Goal: Find specific fact: Find specific fact

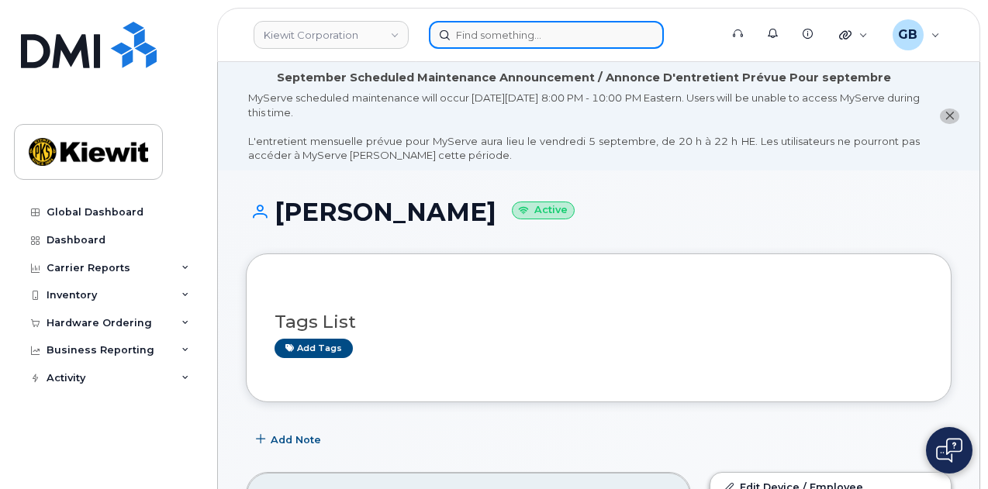
click at [533, 33] on input at bounding box center [546, 35] width 235 height 28
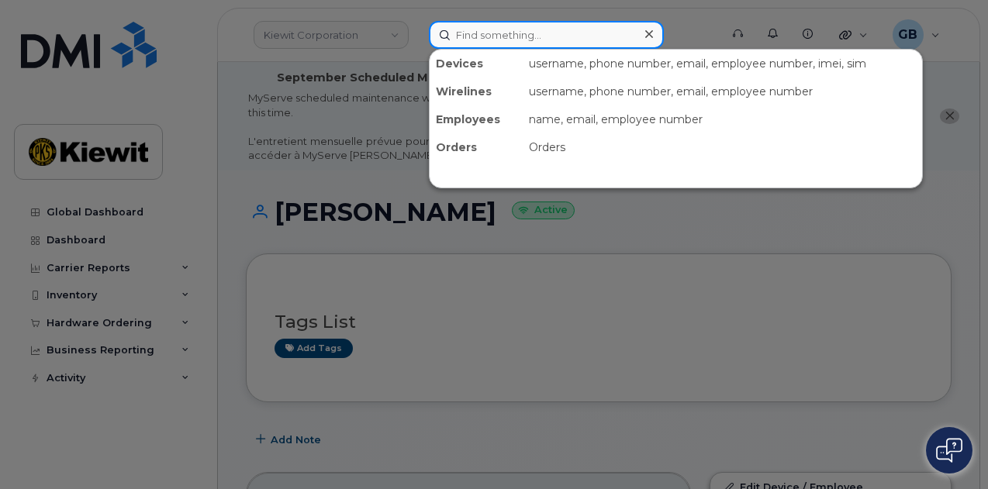
paste input "497415"
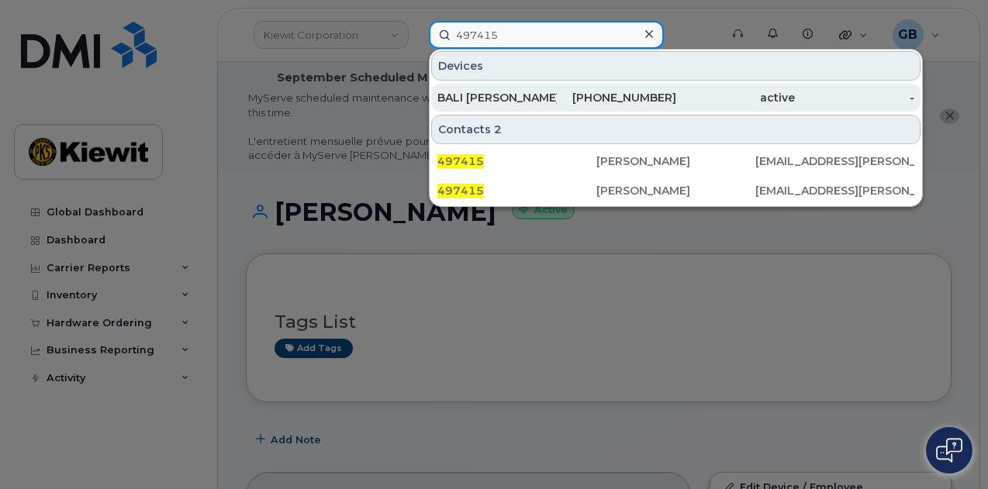
type input "497415"
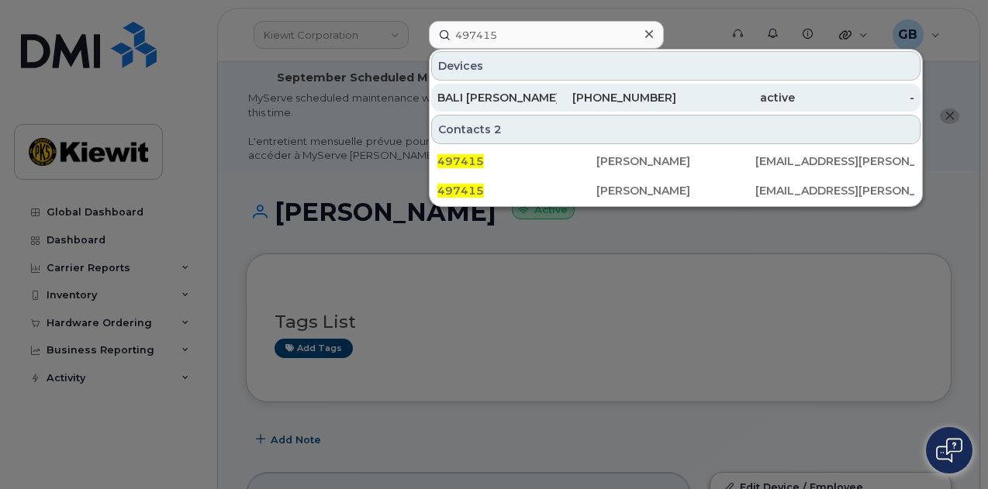
click at [530, 95] on div "BALI [PERSON_NAME]" at bounding box center [496, 98] width 119 height 16
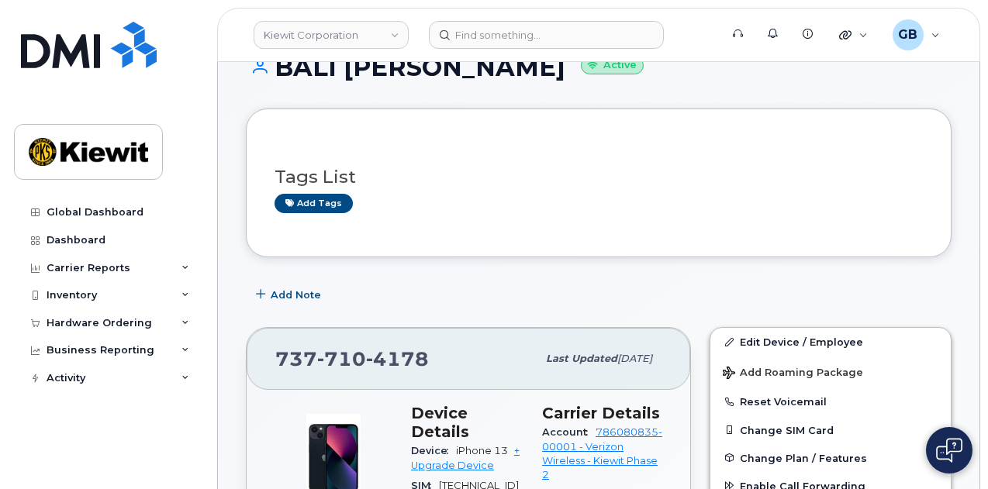
scroll to position [388, 0]
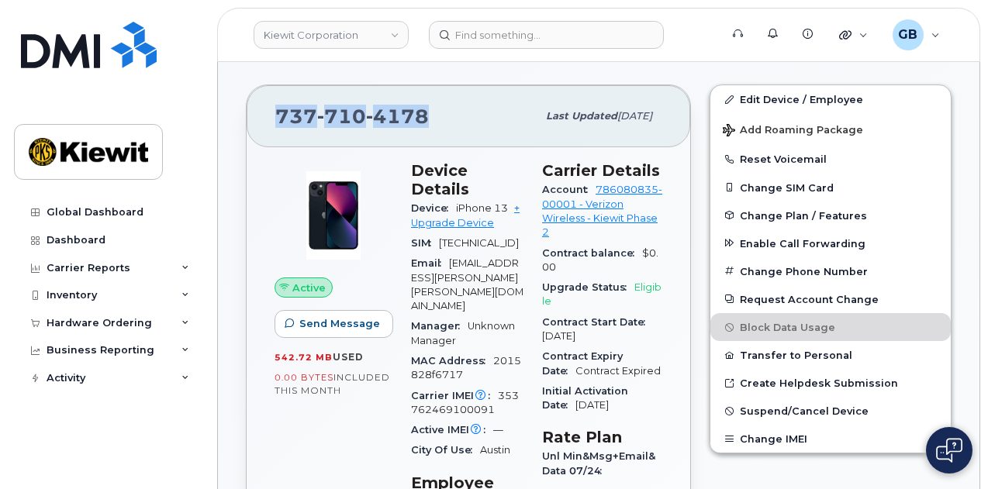
drag, startPoint x: 428, startPoint y: 118, endPoint x: 280, endPoint y: 118, distance: 148.1
click at [280, 118] on div "[PHONE_NUMBER]" at bounding box center [405, 116] width 261 height 33
copy span "[PHONE_NUMBER]"
drag, startPoint x: 507, startPoint y: 189, endPoint x: 457, endPoint y: 189, distance: 50.4
click at [457, 202] on span "iPhone 13" at bounding box center [482, 208] width 52 height 12
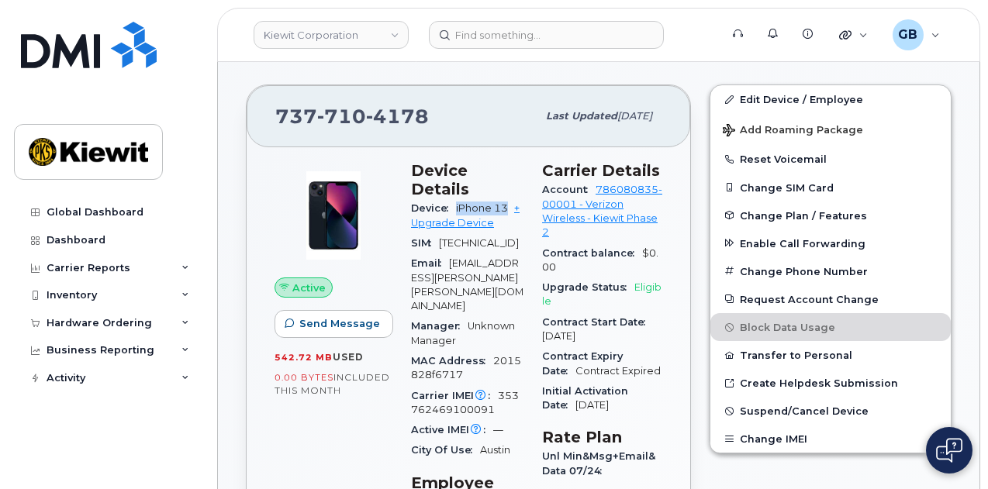
copy span "iPhone 13"
drag, startPoint x: 427, startPoint y: 115, endPoint x: 277, endPoint y: 111, distance: 150.5
click at [277, 111] on div "737 710 4178" at bounding box center [405, 116] width 261 height 33
copy span "737 710 4178"
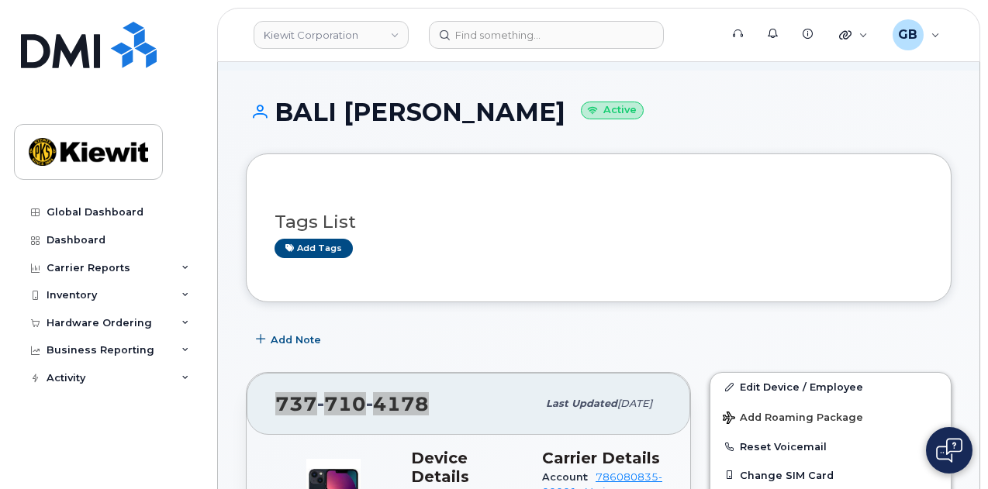
scroll to position [0, 0]
